Goal: Task Accomplishment & Management: Manage account settings

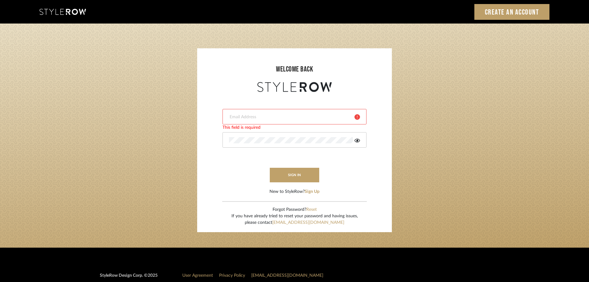
click at [317, 117] on input "email" at bounding box center [289, 117] width 121 height 6
type input "[EMAIL_ADDRESS][DOMAIN_NAME]"
click at [300, 180] on button "sign in" at bounding box center [294, 174] width 49 height 15
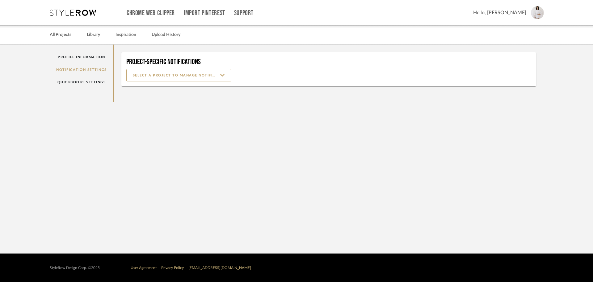
click at [218, 82] on mat-card "Project-Specific Notifications" at bounding box center [328, 69] width 415 height 34
click at [218, 74] on input at bounding box center [178, 75] width 105 height 12
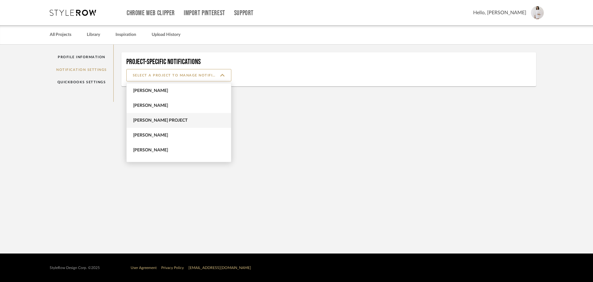
click at [177, 121] on span "Jeff Priede Project" at bounding box center [179, 120] width 93 height 5
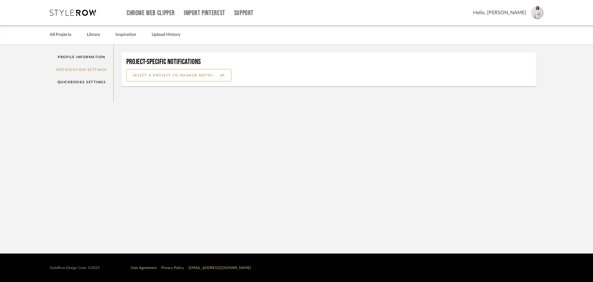
type input "Jeff Priede Project"
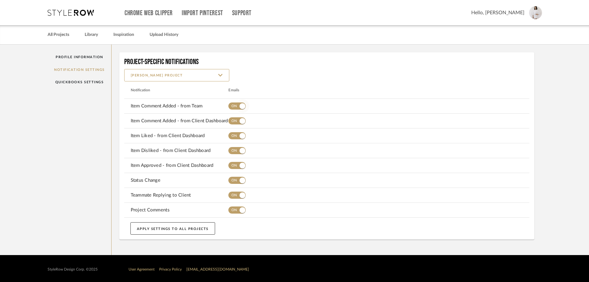
click at [230, 105] on span "button" at bounding box center [236, 105] width 17 height 7
click at [236, 121] on span "button" at bounding box center [243, 121] width 14 height 14
drag, startPoint x: 237, startPoint y: 137, endPoint x: 237, endPoint y: 148, distance: 11.1
click at [237, 137] on span "button" at bounding box center [243, 136] width 14 height 14
click at [237, 148] on span "button" at bounding box center [243, 151] width 14 height 14
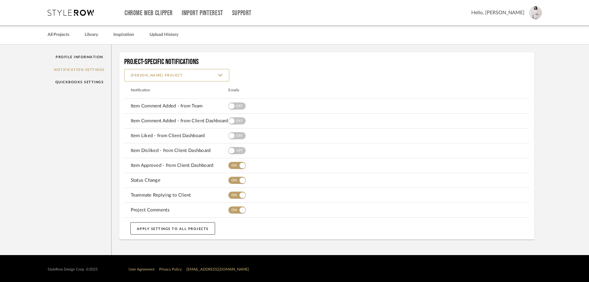
click at [237, 165] on span "button" at bounding box center [243, 166] width 14 height 14
click at [237, 177] on span "button" at bounding box center [243, 180] width 14 height 14
click at [237, 192] on span "button" at bounding box center [243, 195] width 14 height 14
click at [240, 204] on span "button" at bounding box center [243, 210] width 14 height 14
click at [202, 221] on mat-card "Project-Specific Notifications Jeff Priede Project Notification Emails Item Com…" at bounding box center [326, 145] width 415 height 187
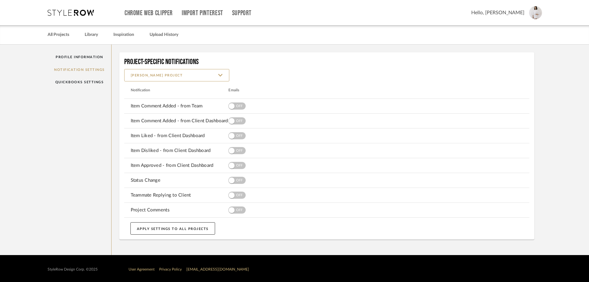
click at [202, 222] on button "APPLY SETTINGS TO ALL PROJECTS" at bounding box center [172, 228] width 85 height 12
